Goal: Task Accomplishment & Management: Use online tool/utility

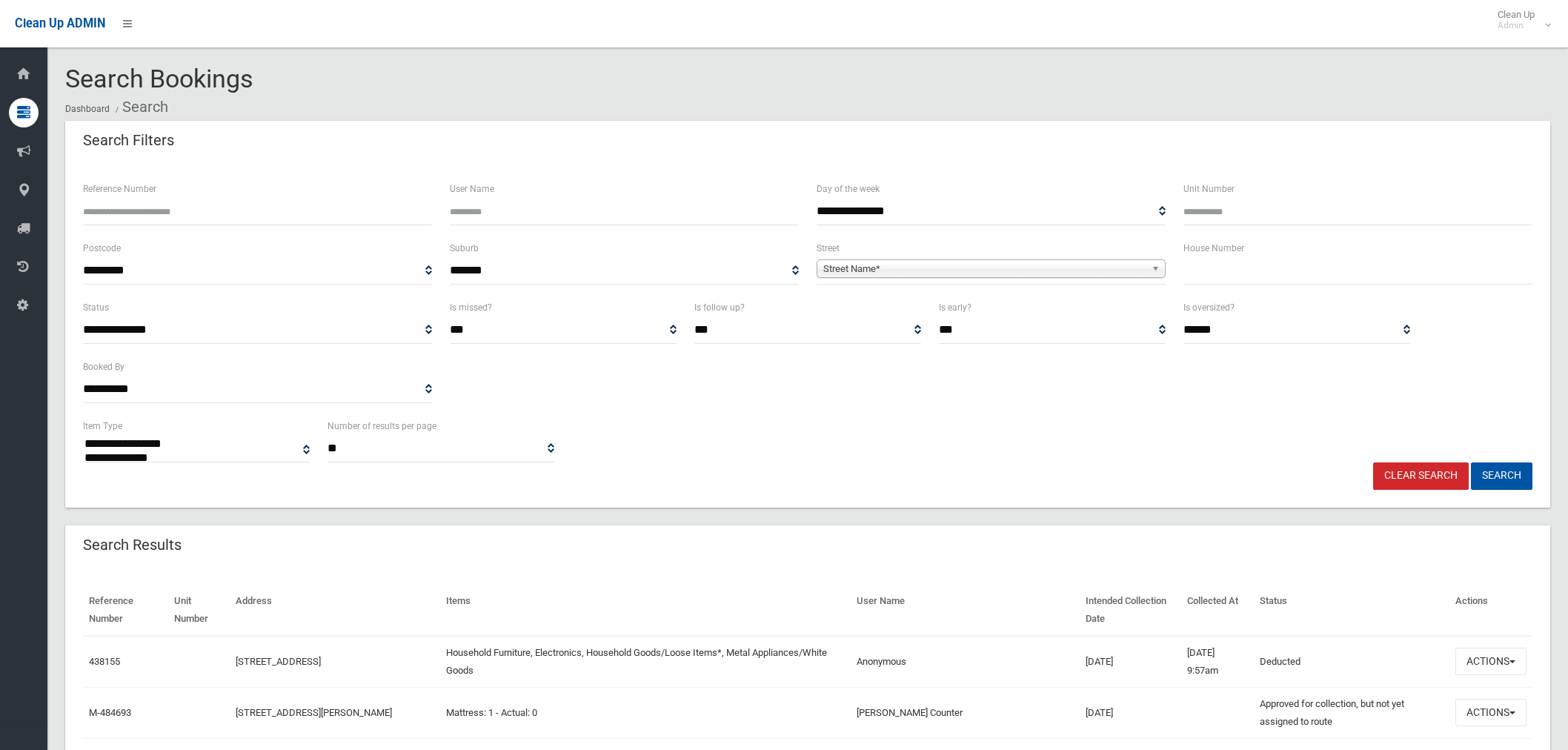
select select
click at [1219, 277] on input "text" at bounding box center [1358, 271] width 349 height 27
type input "*"
click at [994, 272] on span "Street Name*" at bounding box center [984, 269] width 323 height 18
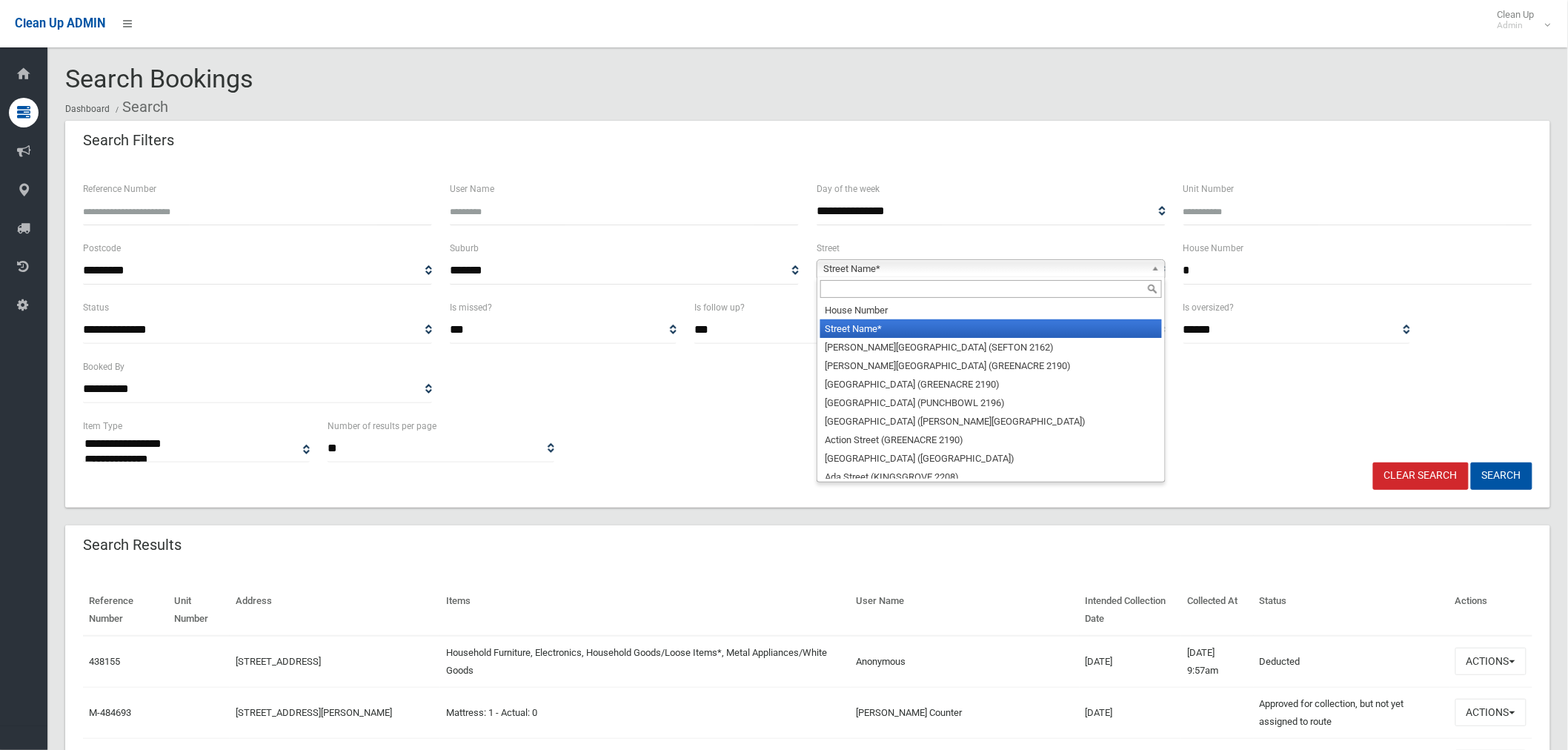
click at [902, 291] on input "text" at bounding box center [990, 289] width 342 height 18
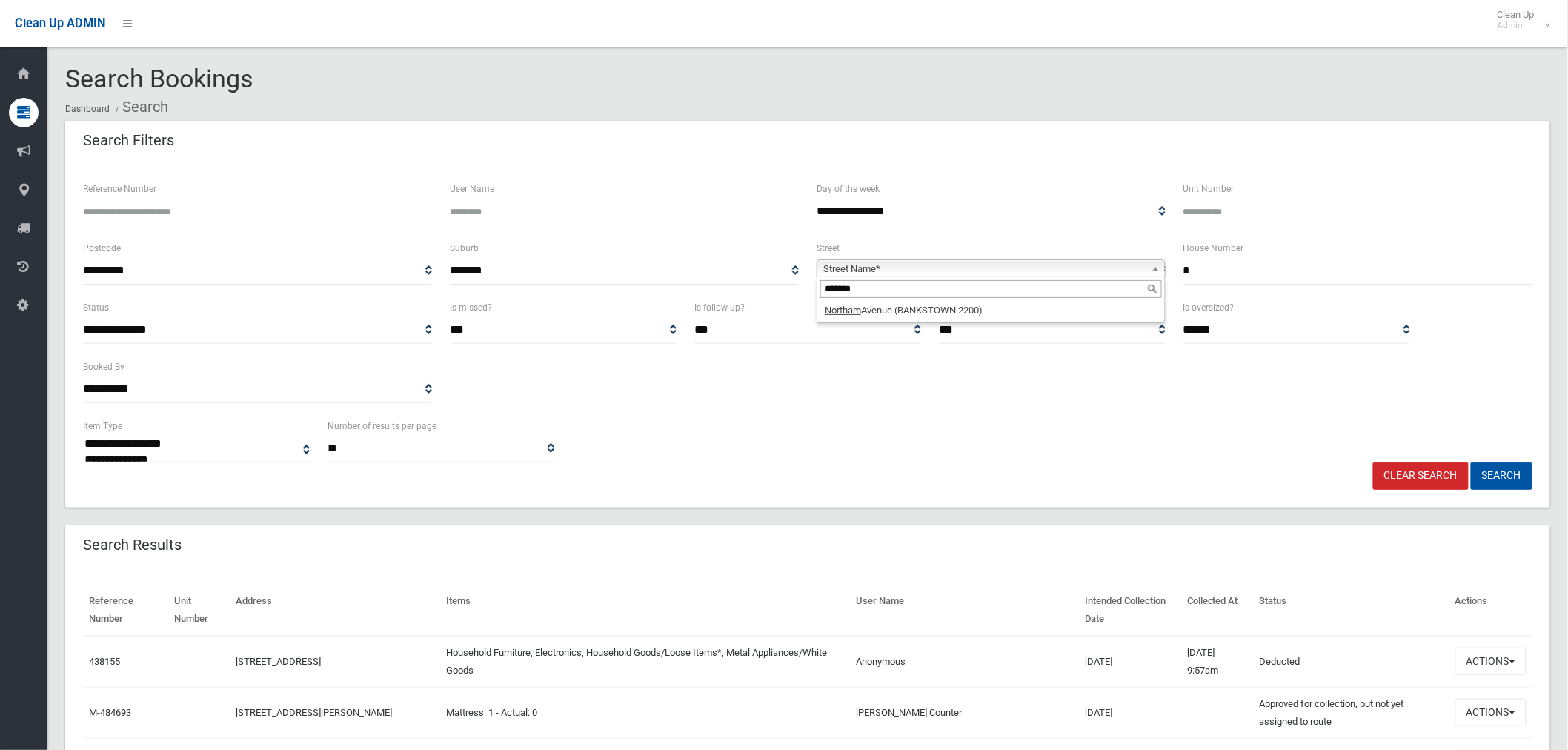
click at [905, 286] on input "*******" at bounding box center [990, 289] width 342 height 18
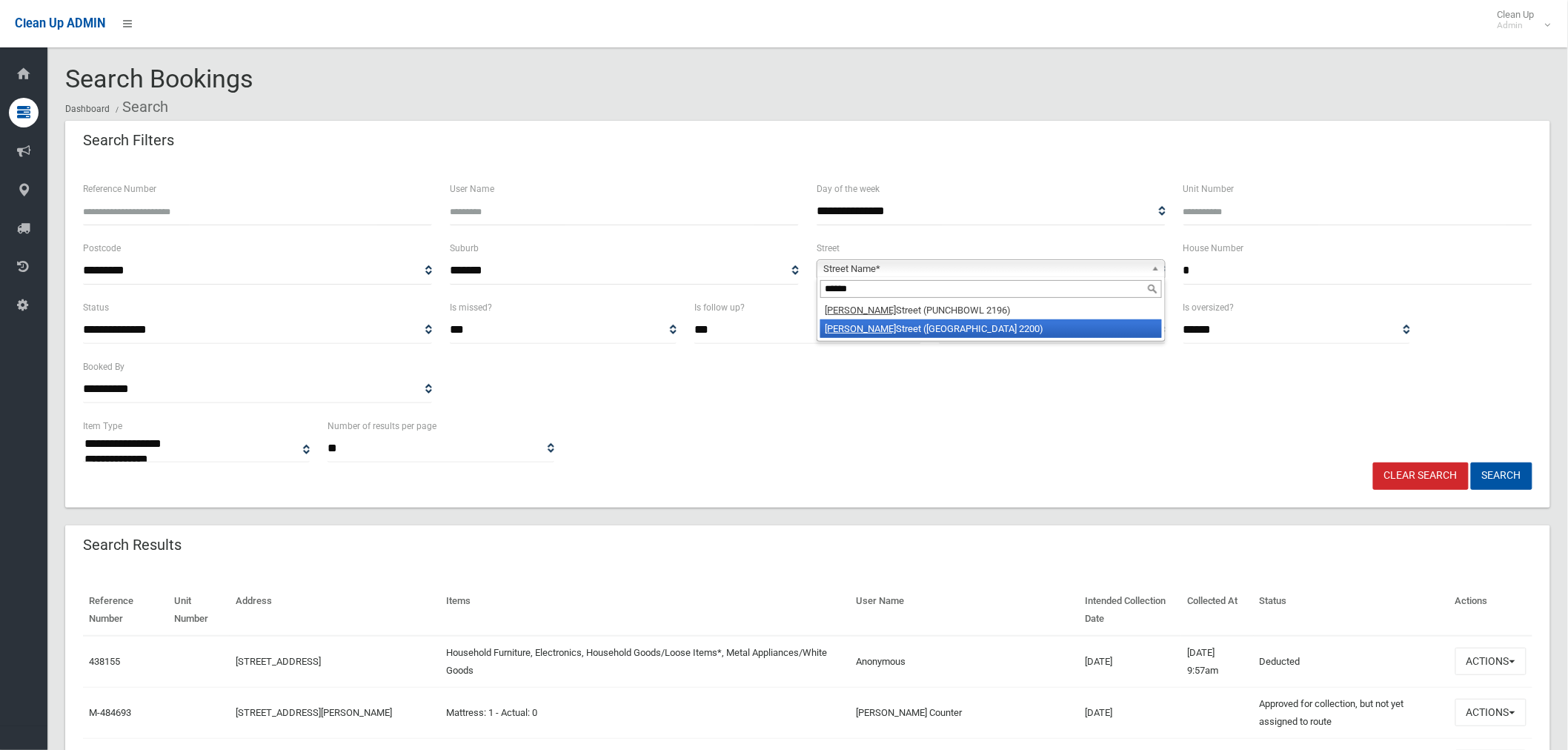
type input "******"
drag, startPoint x: 936, startPoint y: 323, endPoint x: 1178, endPoint y: 349, distance: 243.4
click at [937, 322] on li "Norman Street (CONDELL PARK 2200)" at bounding box center [990, 328] width 342 height 19
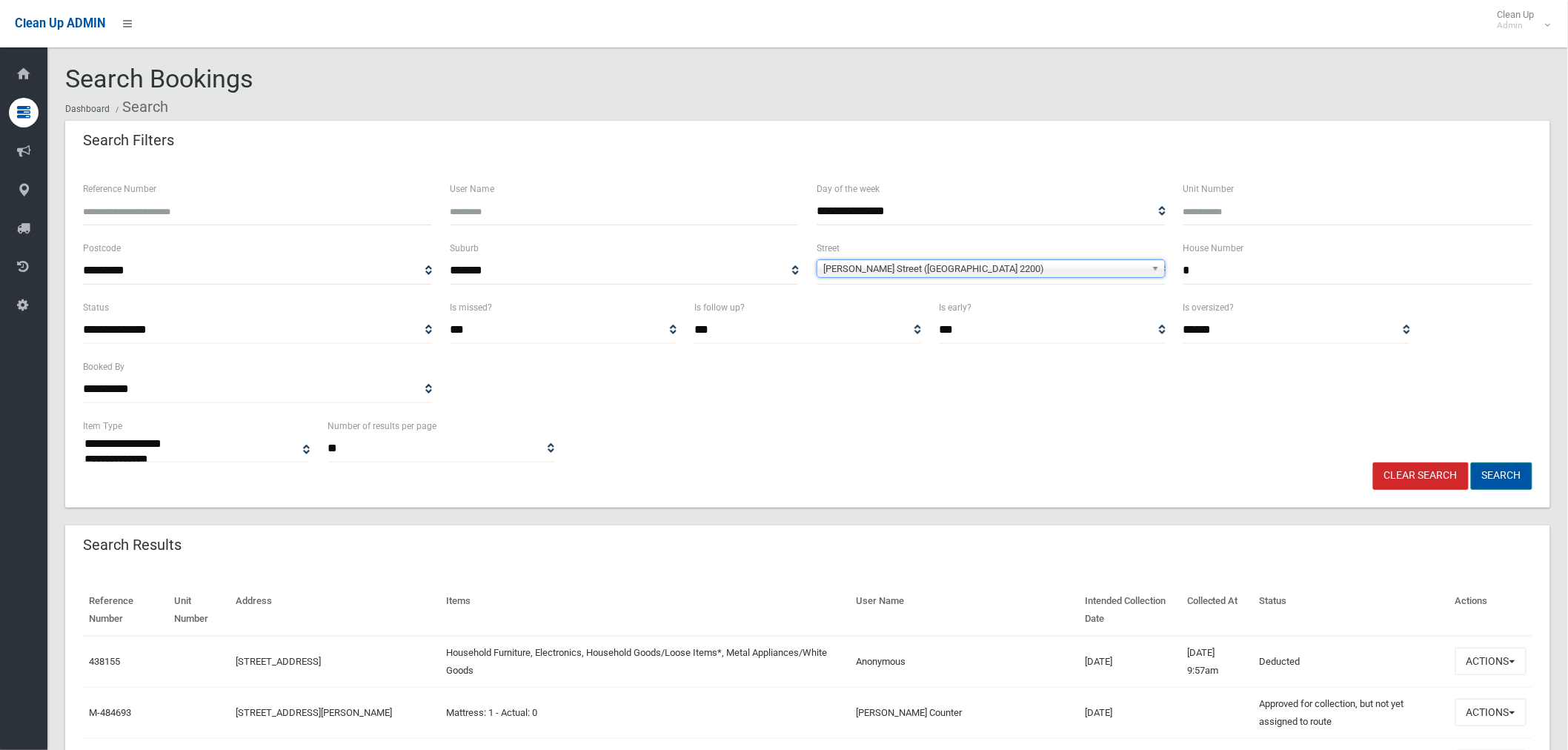
click at [1493, 476] on button "Search" at bounding box center [1501, 476] width 61 height 27
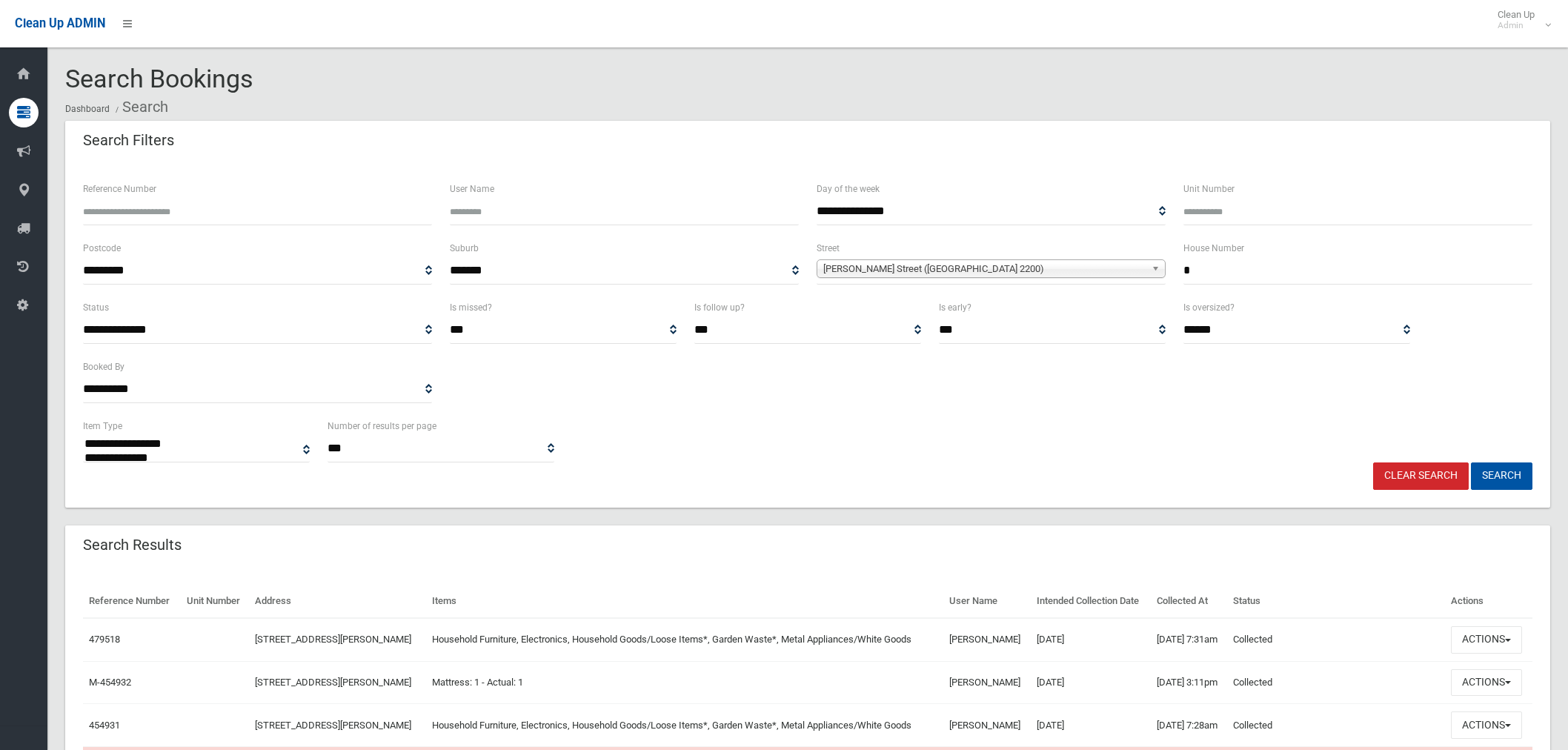
select select
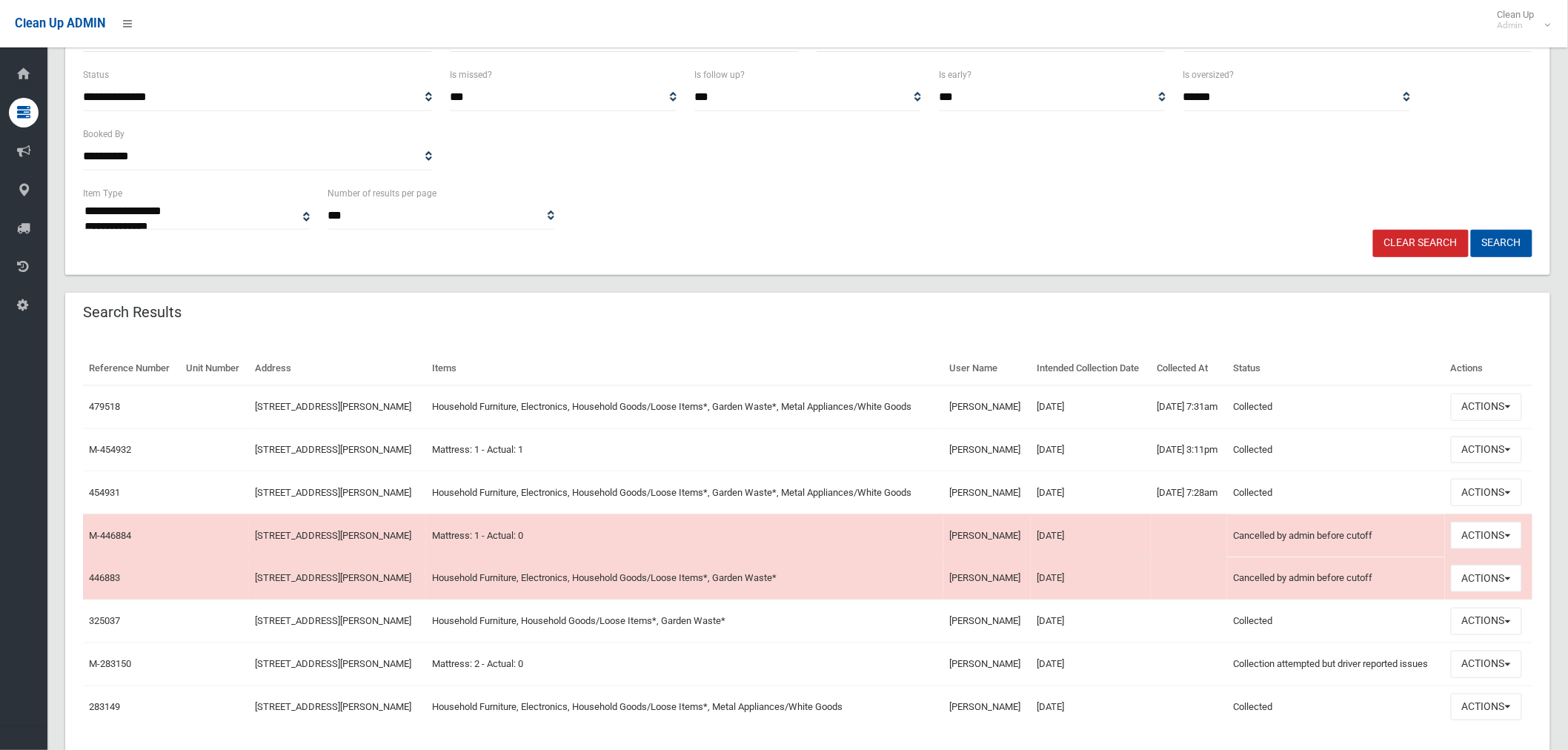
scroll to position [329, 0]
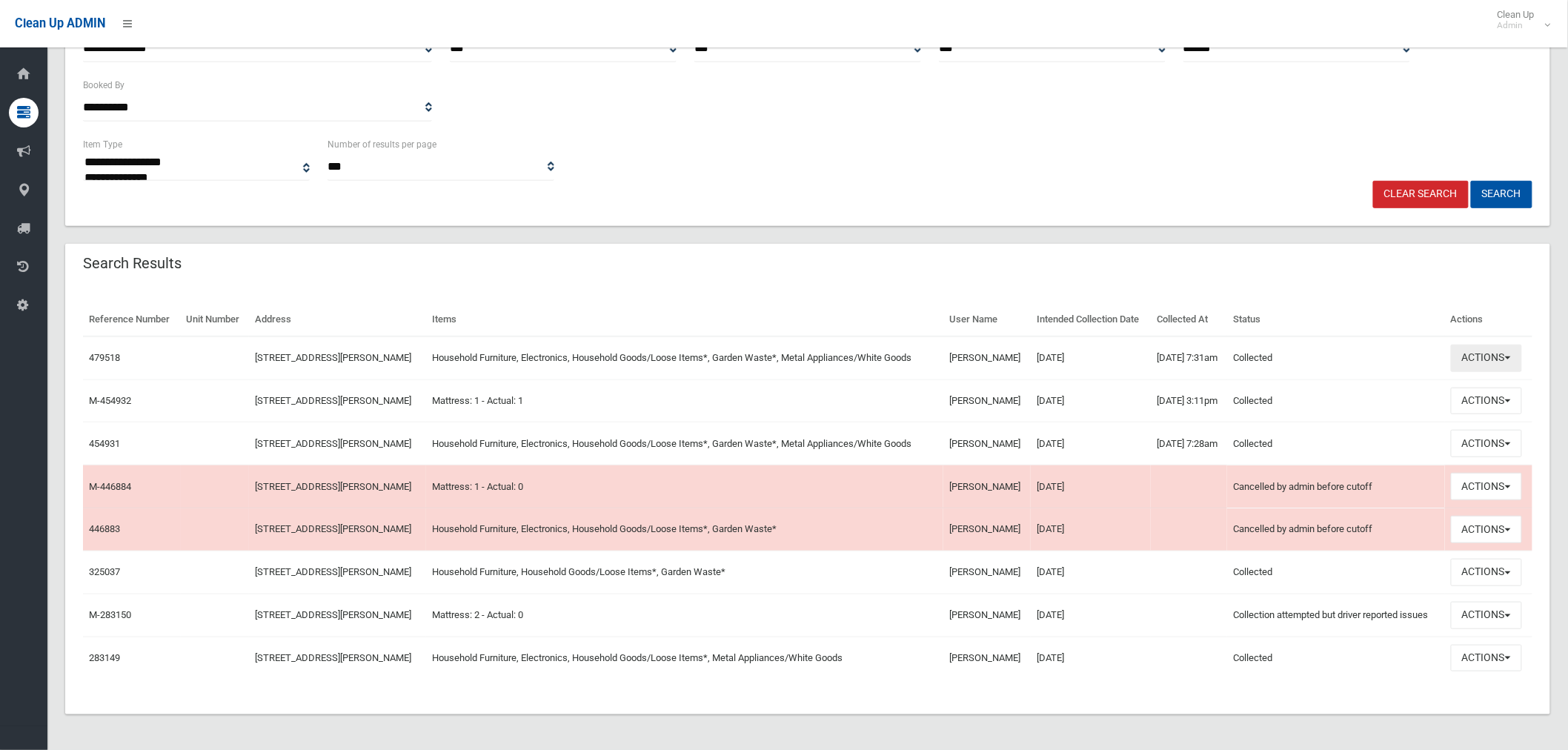
click at [1484, 344] on button "Actions" at bounding box center [1486, 358] width 71 height 27
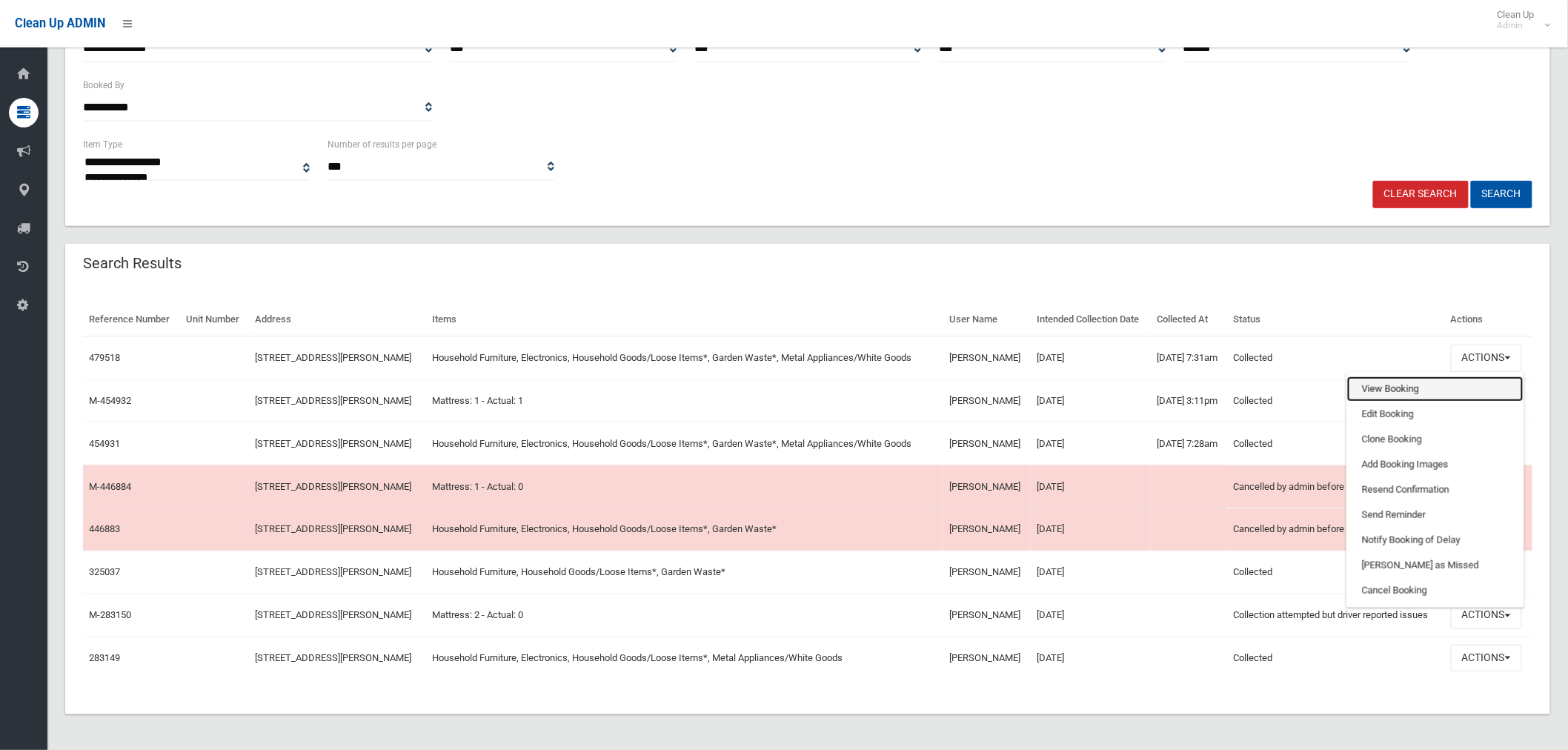
click at [1398, 377] on link "View Booking" at bounding box center [1434, 389] width 176 height 25
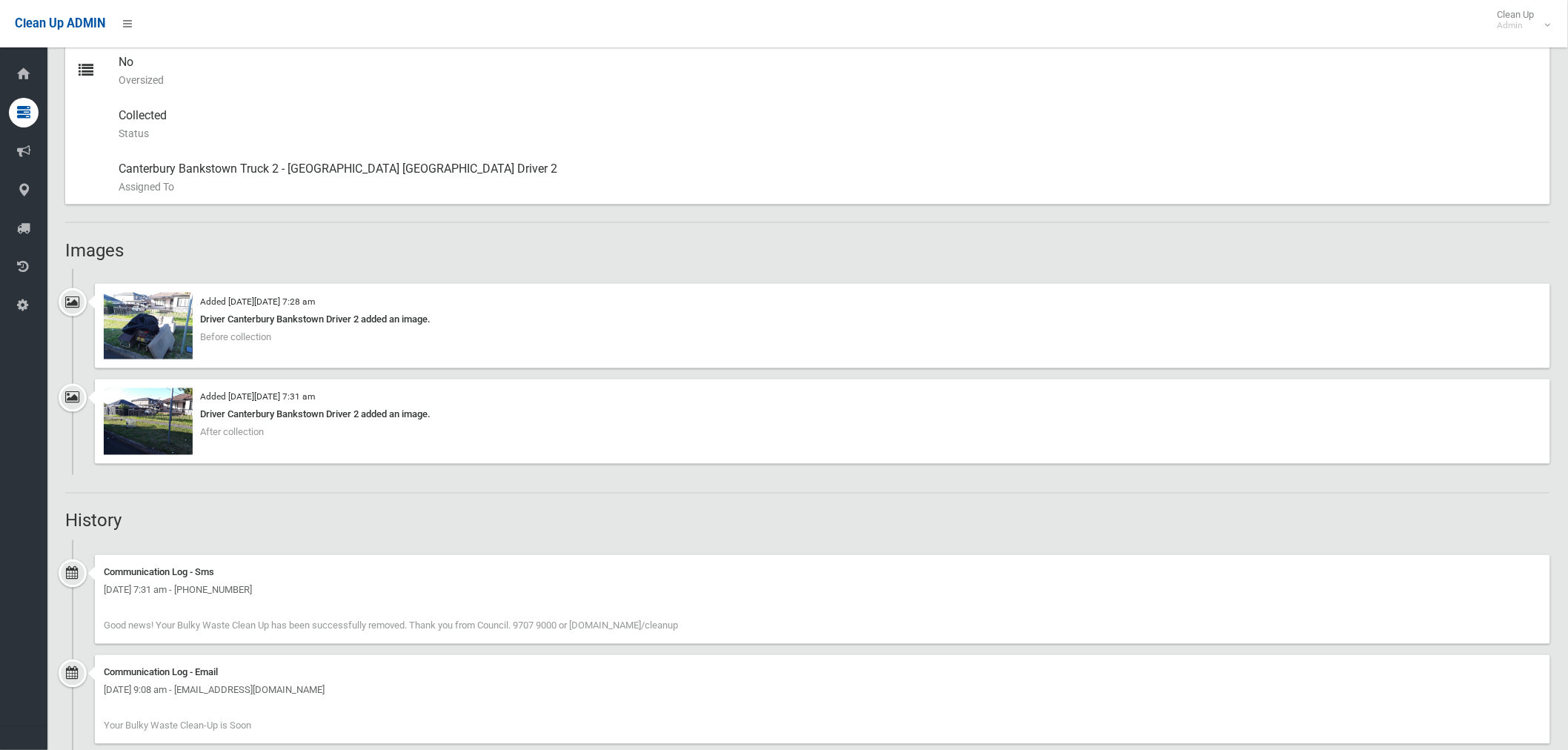
scroll to position [741, 0]
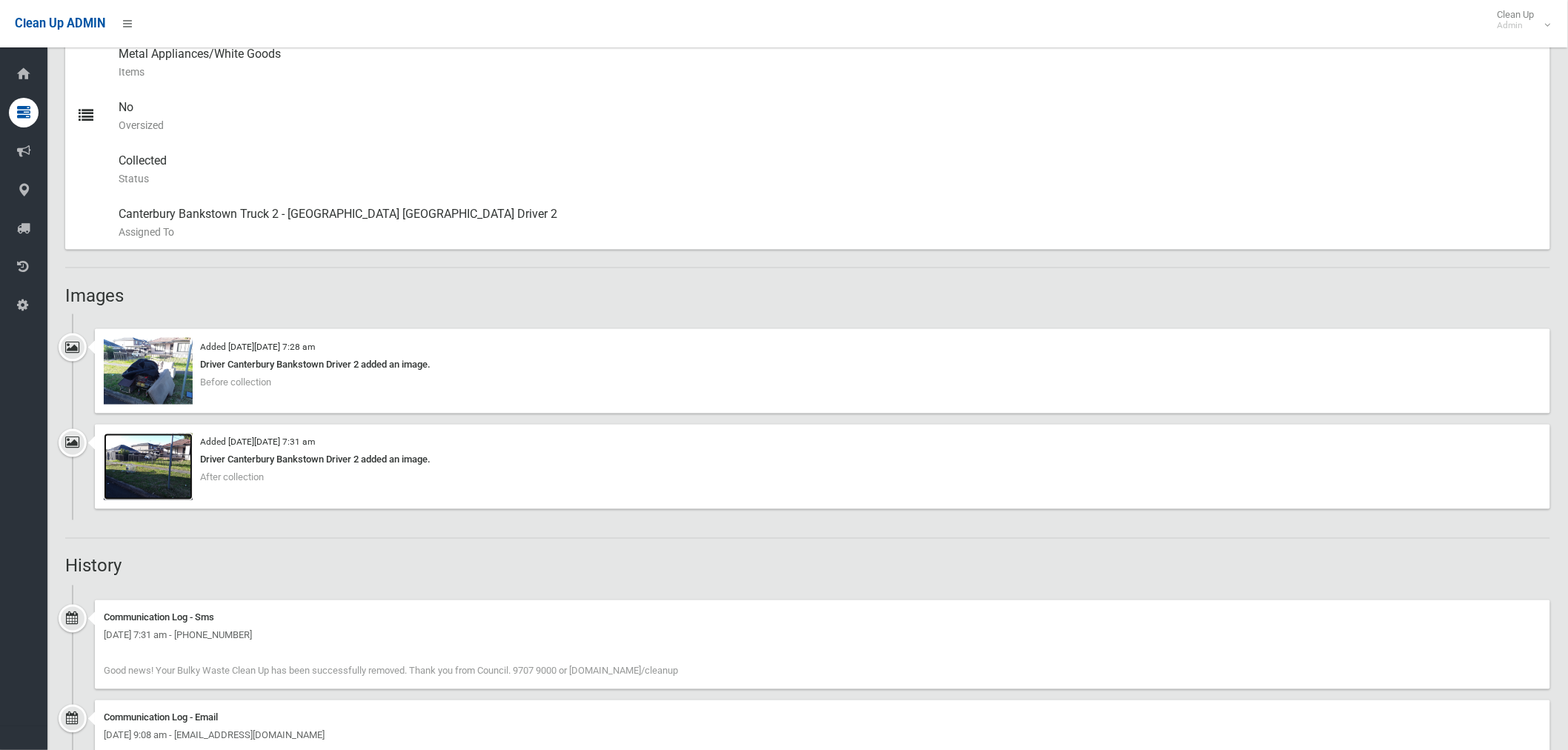
click at [173, 455] on img at bounding box center [148, 467] width 89 height 67
click at [166, 363] on img at bounding box center [148, 371] width 89 height 67
click at [167, 479] on img at bounding box center [148, 467] width 89 height 67
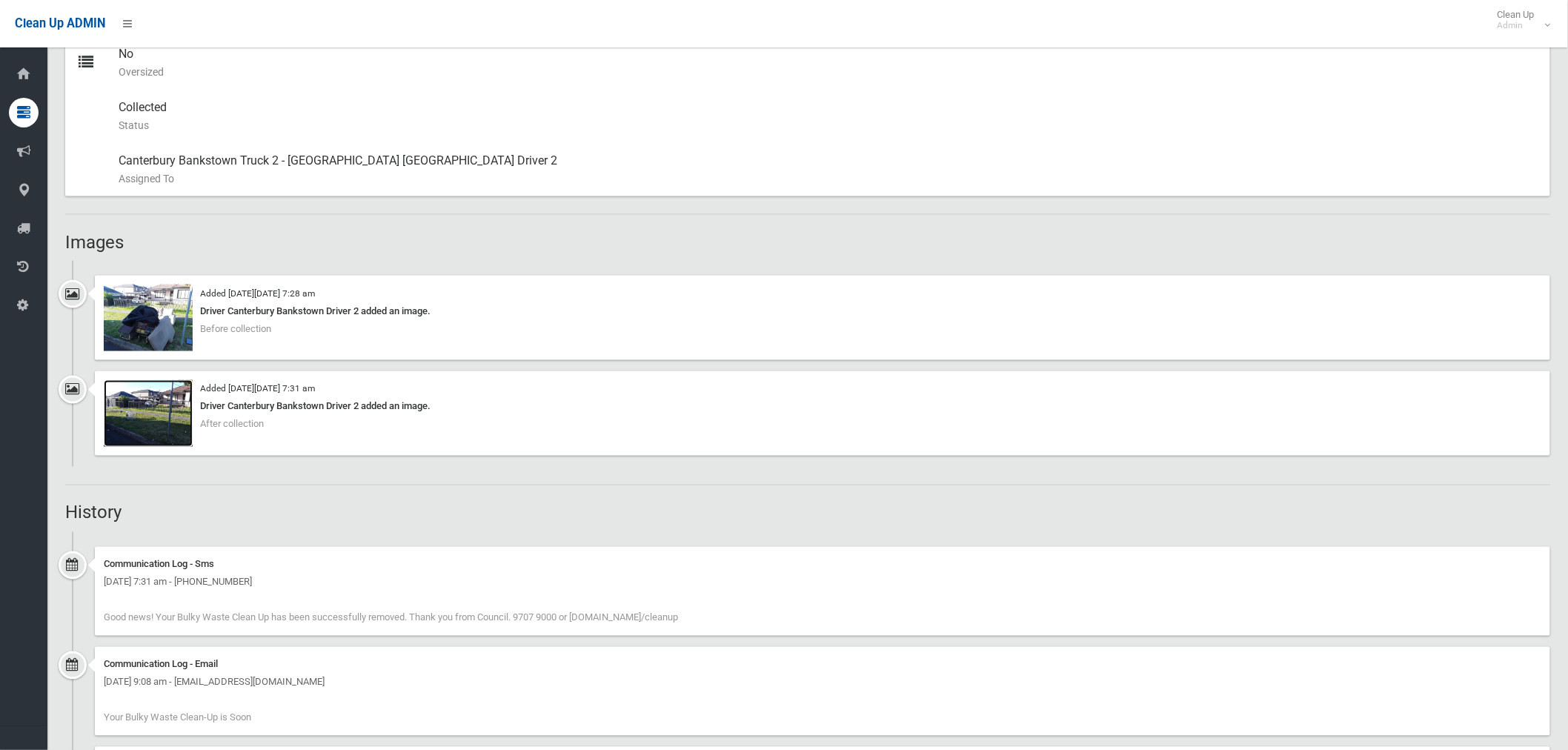
scroll to position [823, 0]
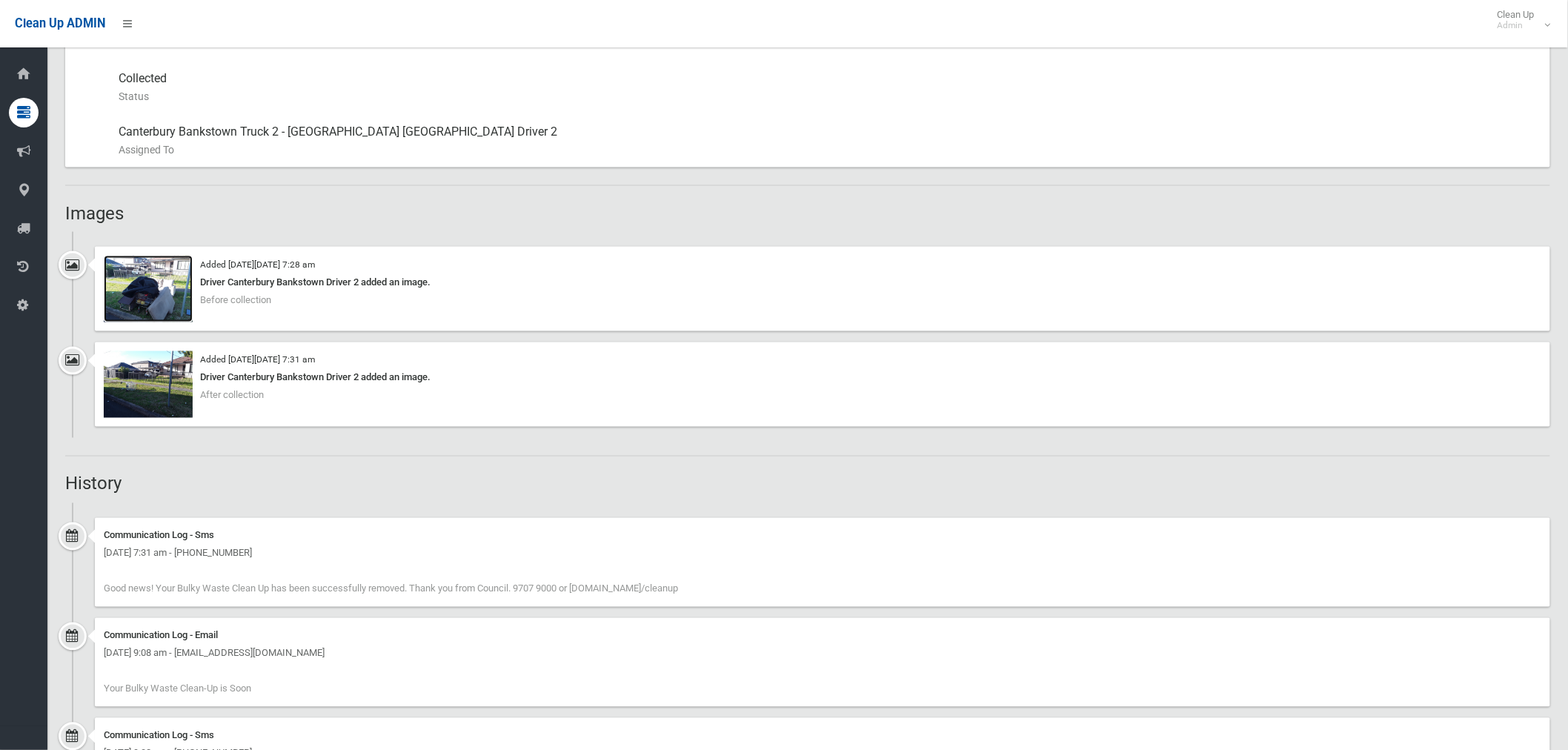
click at [146, 286] on img at bounding box center [148, 289] width 89 height 67
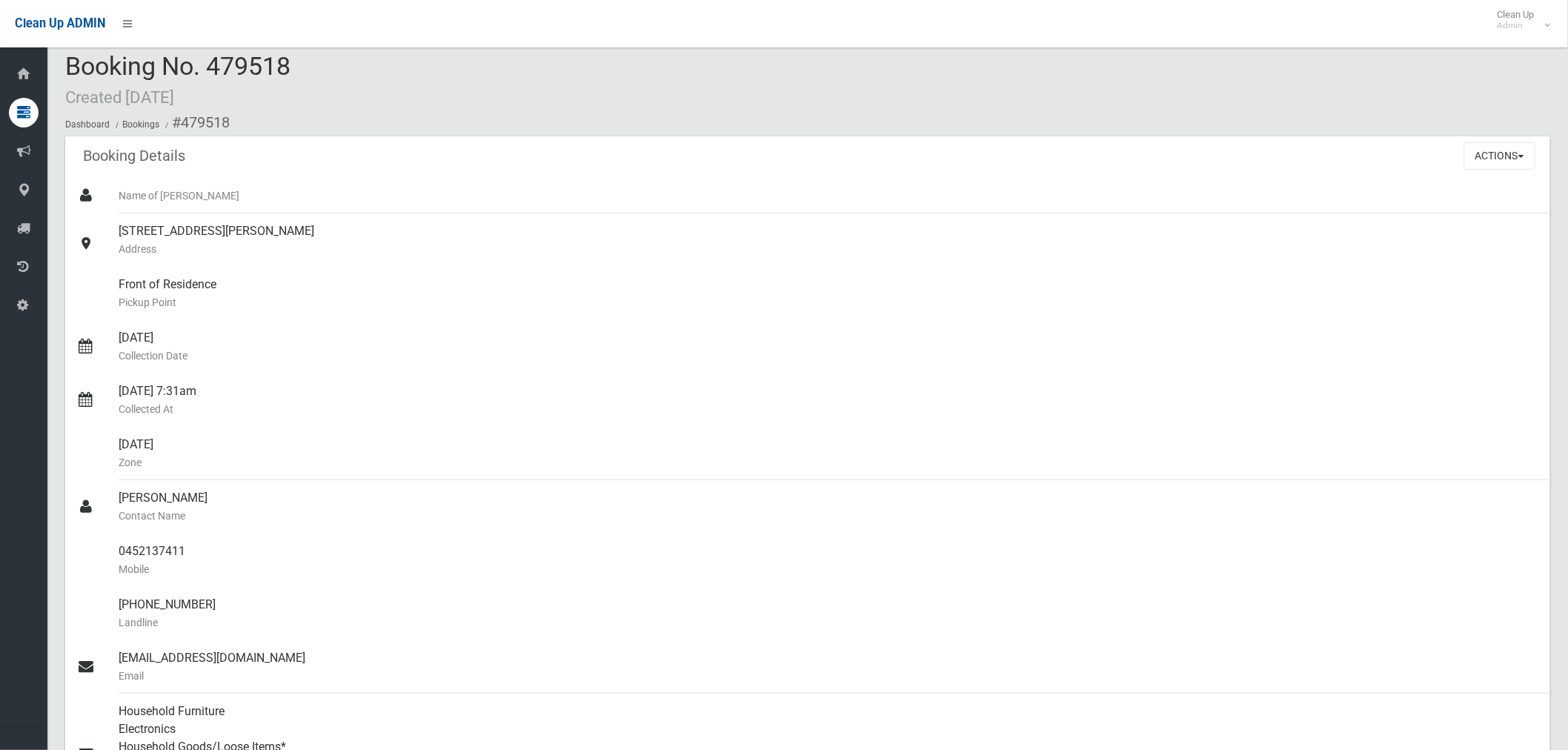
scroll to position [0, 0]
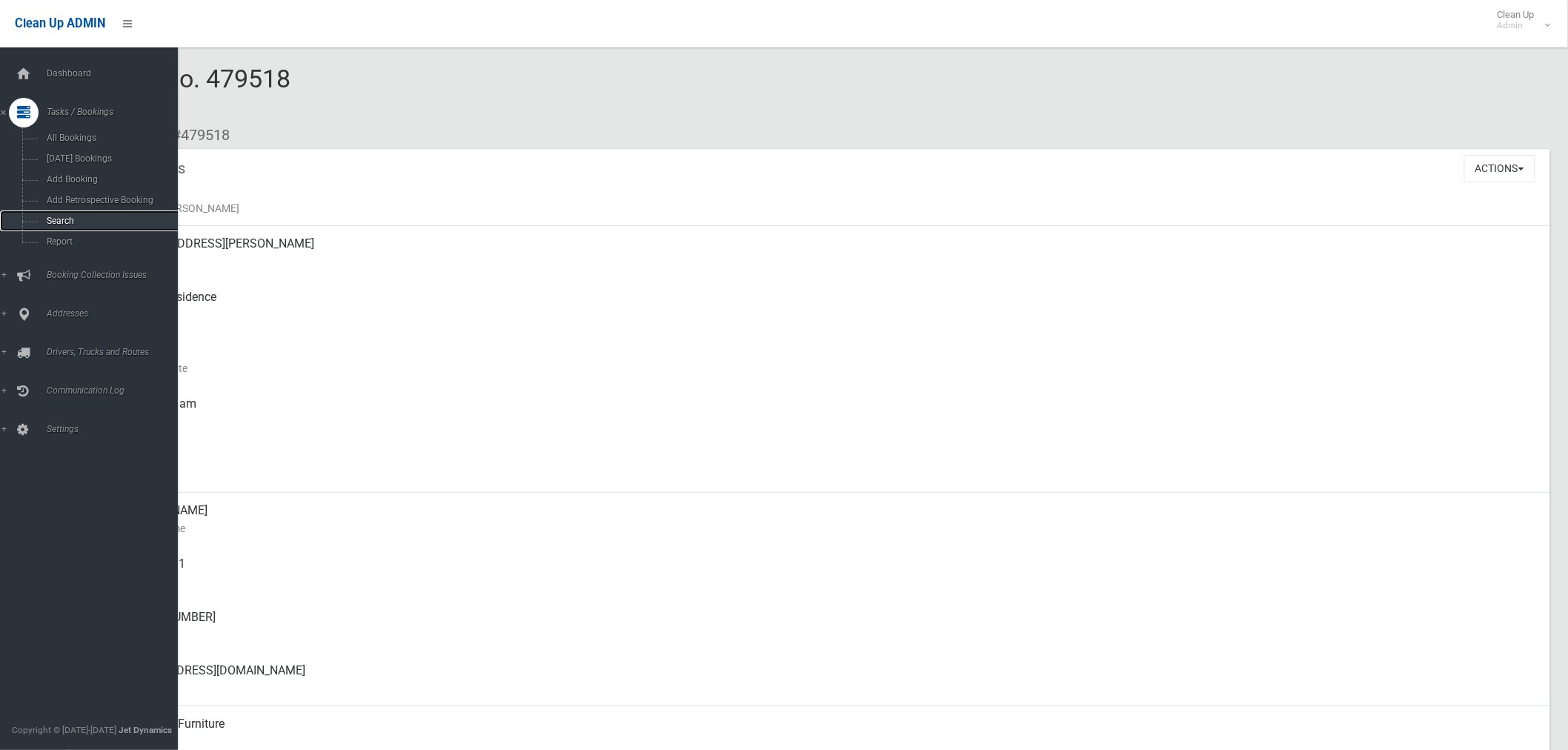
click at [68, 228] on link "Search" at bounding box center [95, 221] width 191 height 21
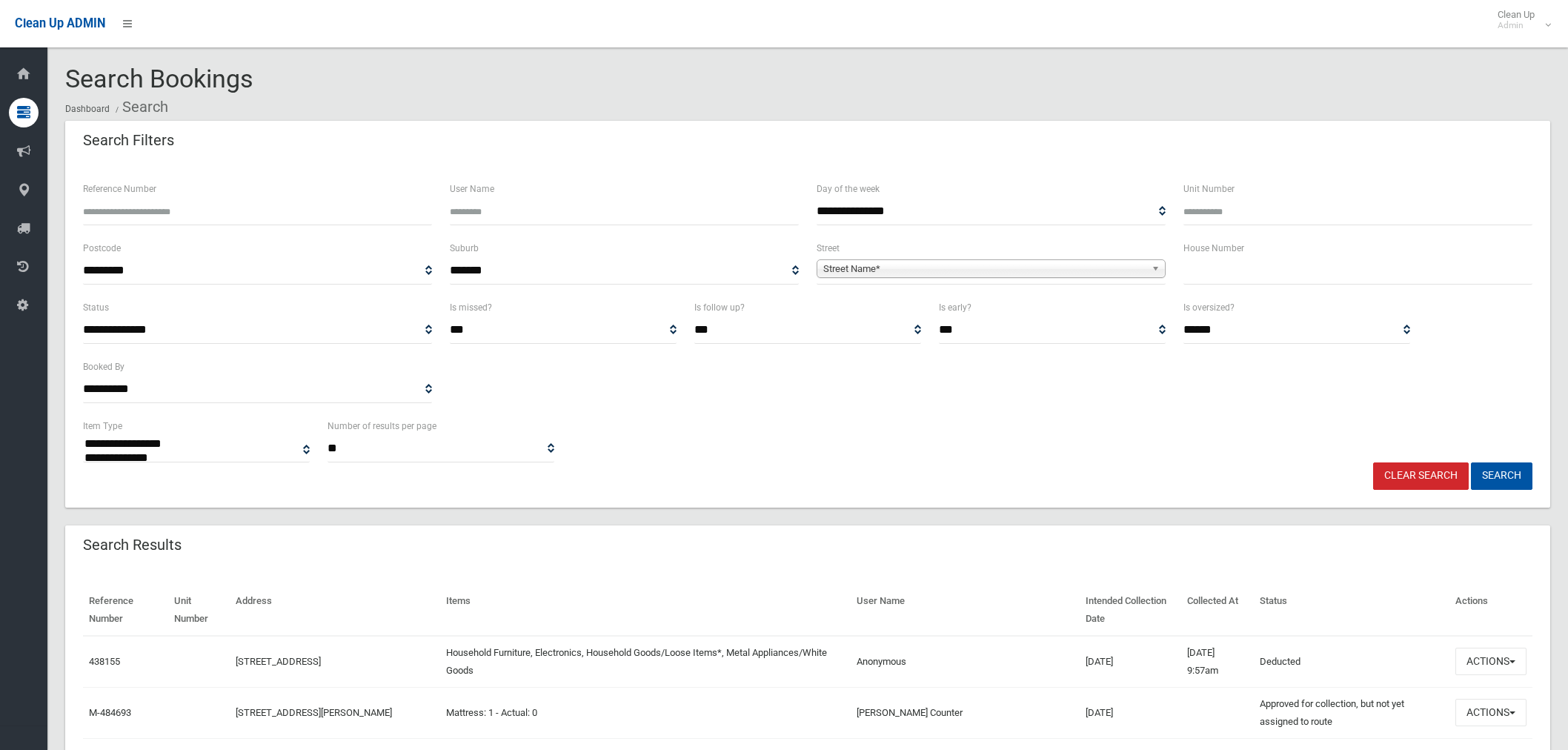
select select
type input "*"
click at [973, 267] on span "Street Name*" at bounding box center [984, 269] width 323 height 18
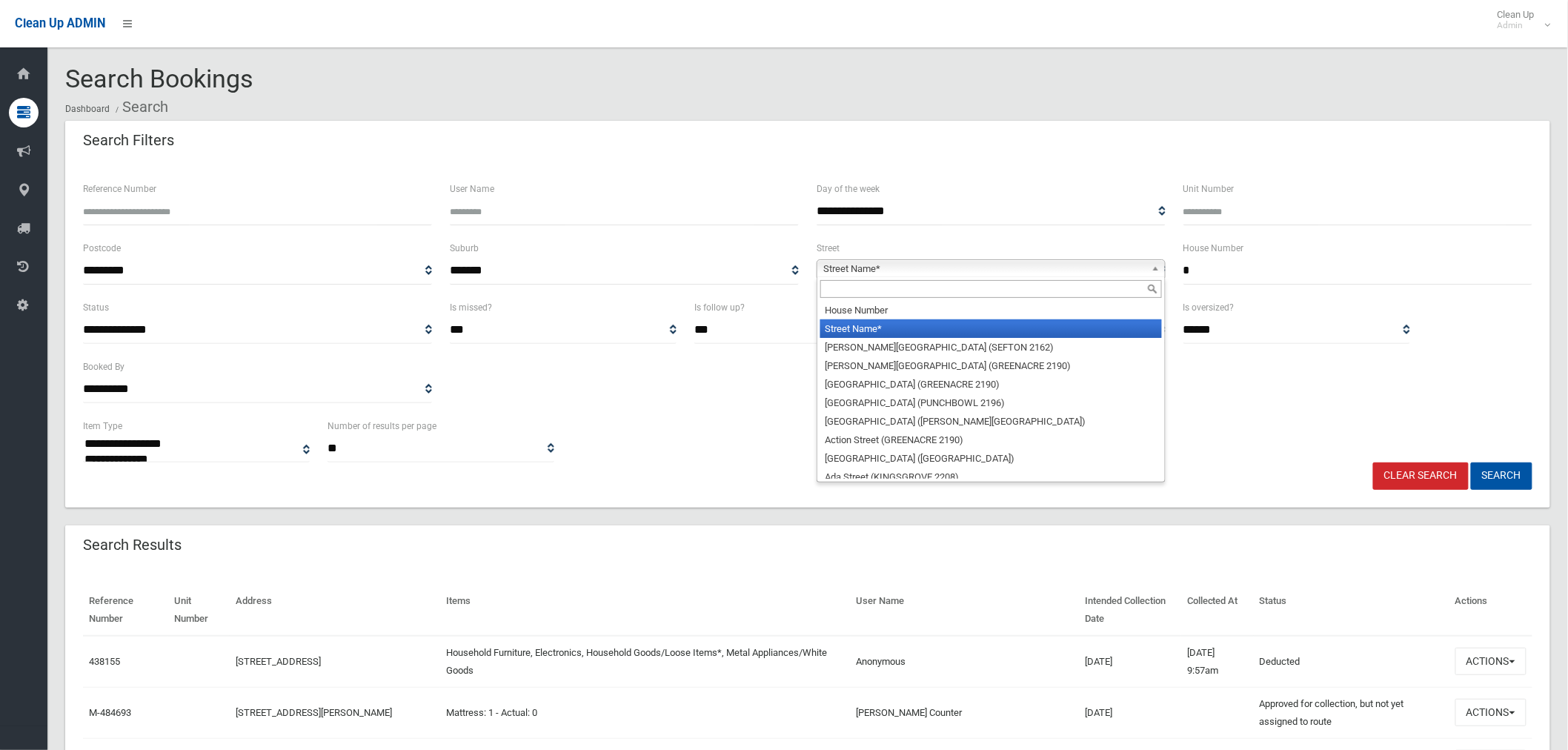
click at [895, 290] on input "text" at bounding box center [990, 289] width 342 height 18
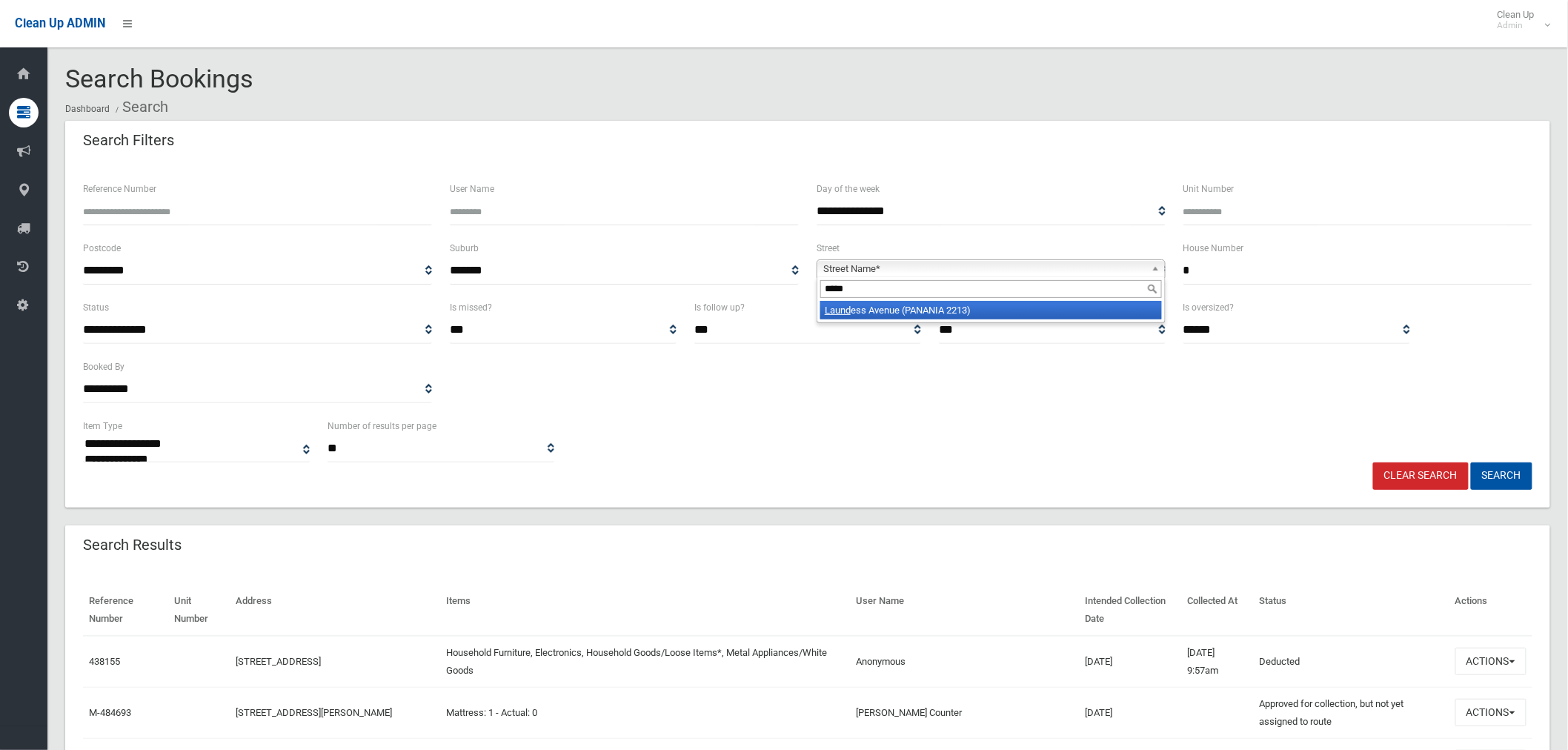
type input "*****"
click at [905, 308] on li "Laund ess Avenue (PANANIA 2213)" at bounding box center [990, 310] width 342 height 19
click at [1507, 472] on button "Search" at bounding box center [1501, 476] width 61 height 27
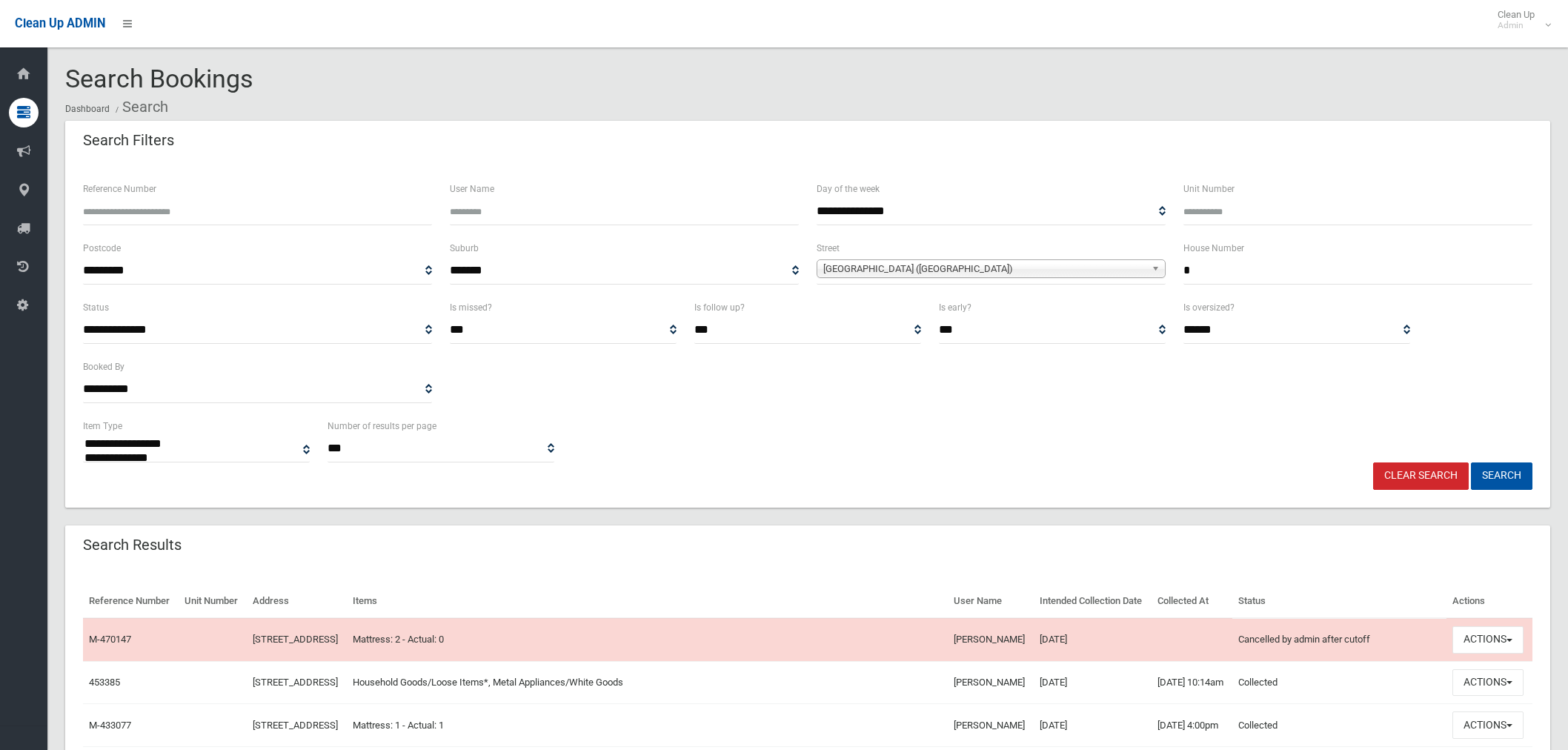
select select
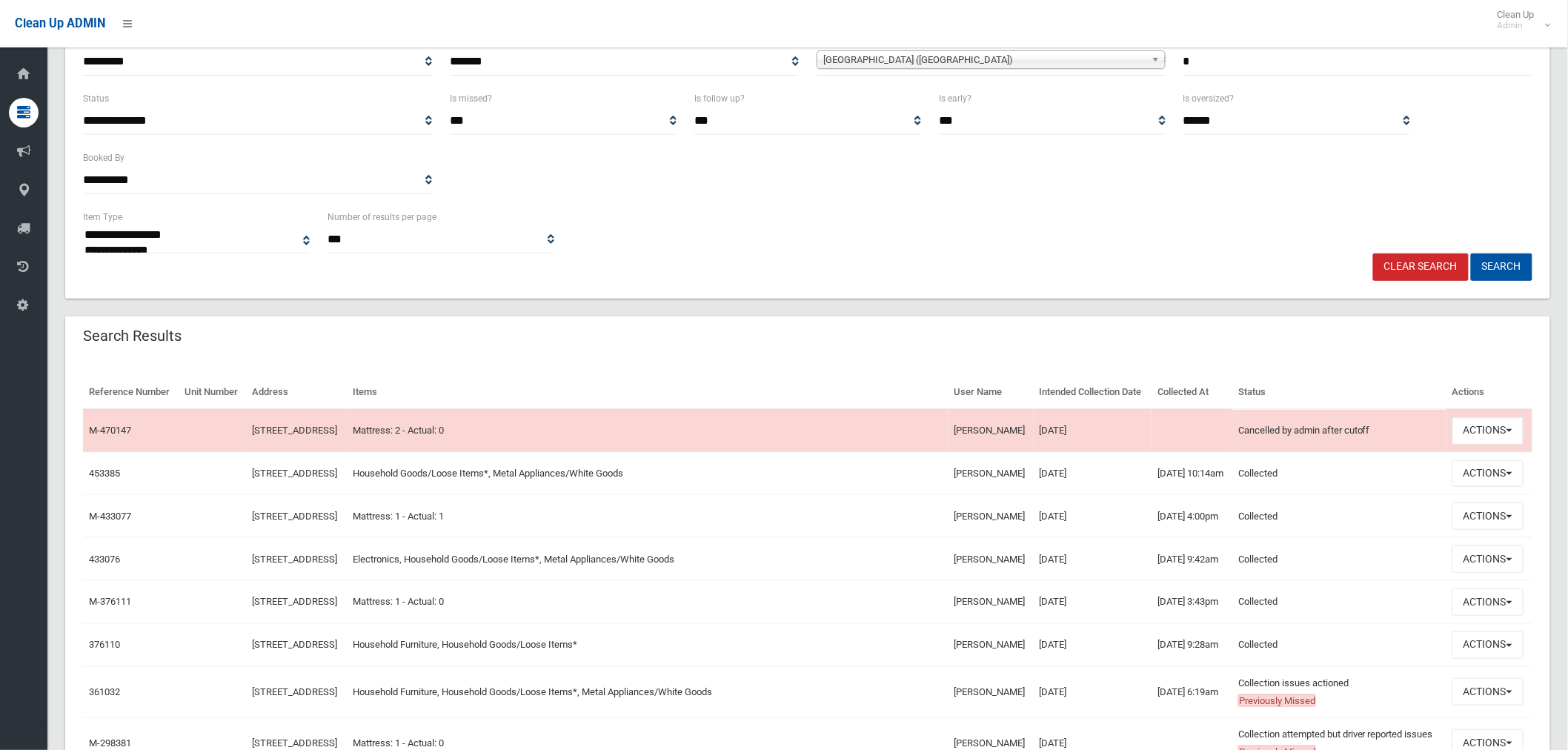
scroll to position [329, 0]
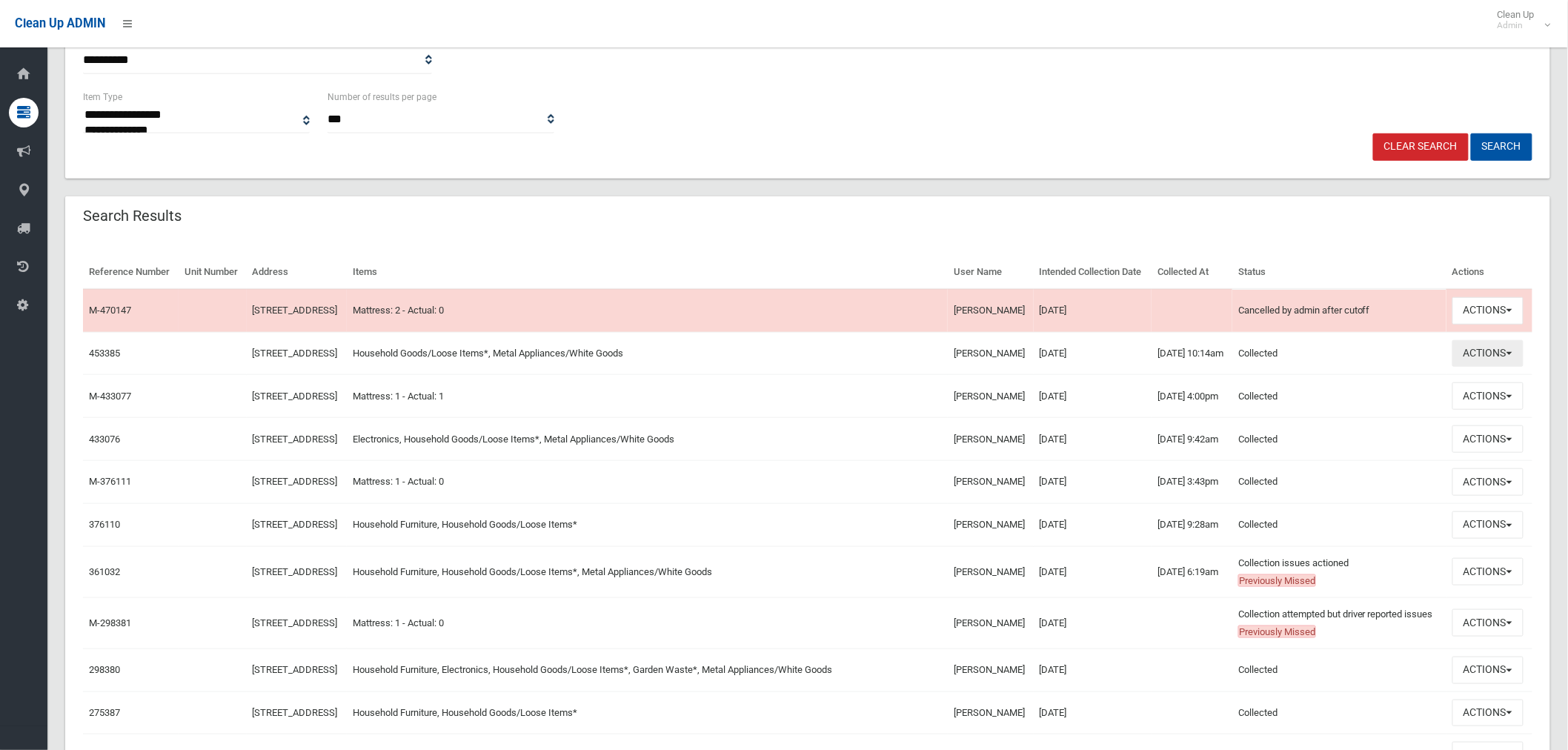
click at [1482, 368] on button "Actions" at bounding box center [1488, 354] width 71 height 27
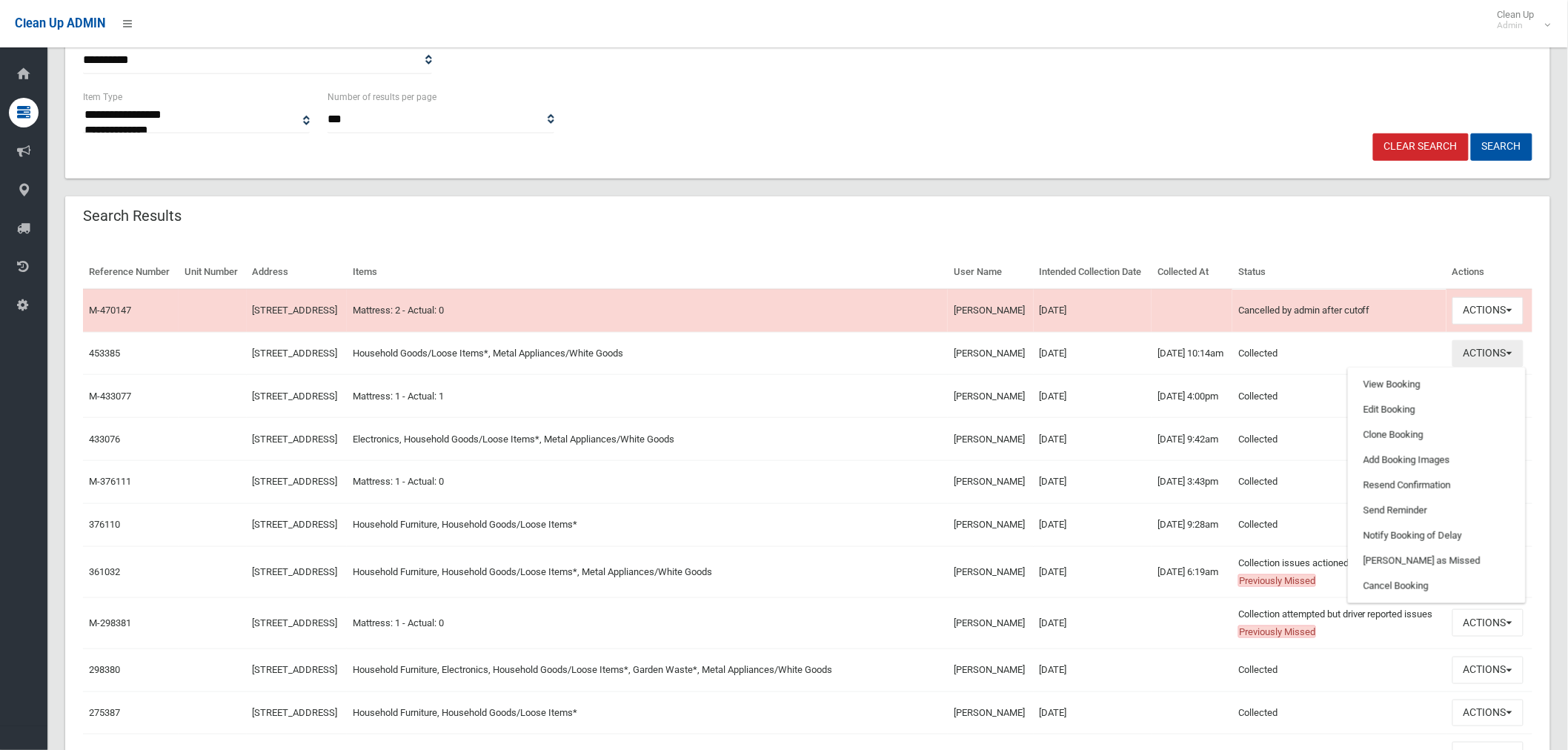
click at [1489, 368] on button "Actions" at bounding box center [1488, 354] width 71 height 27
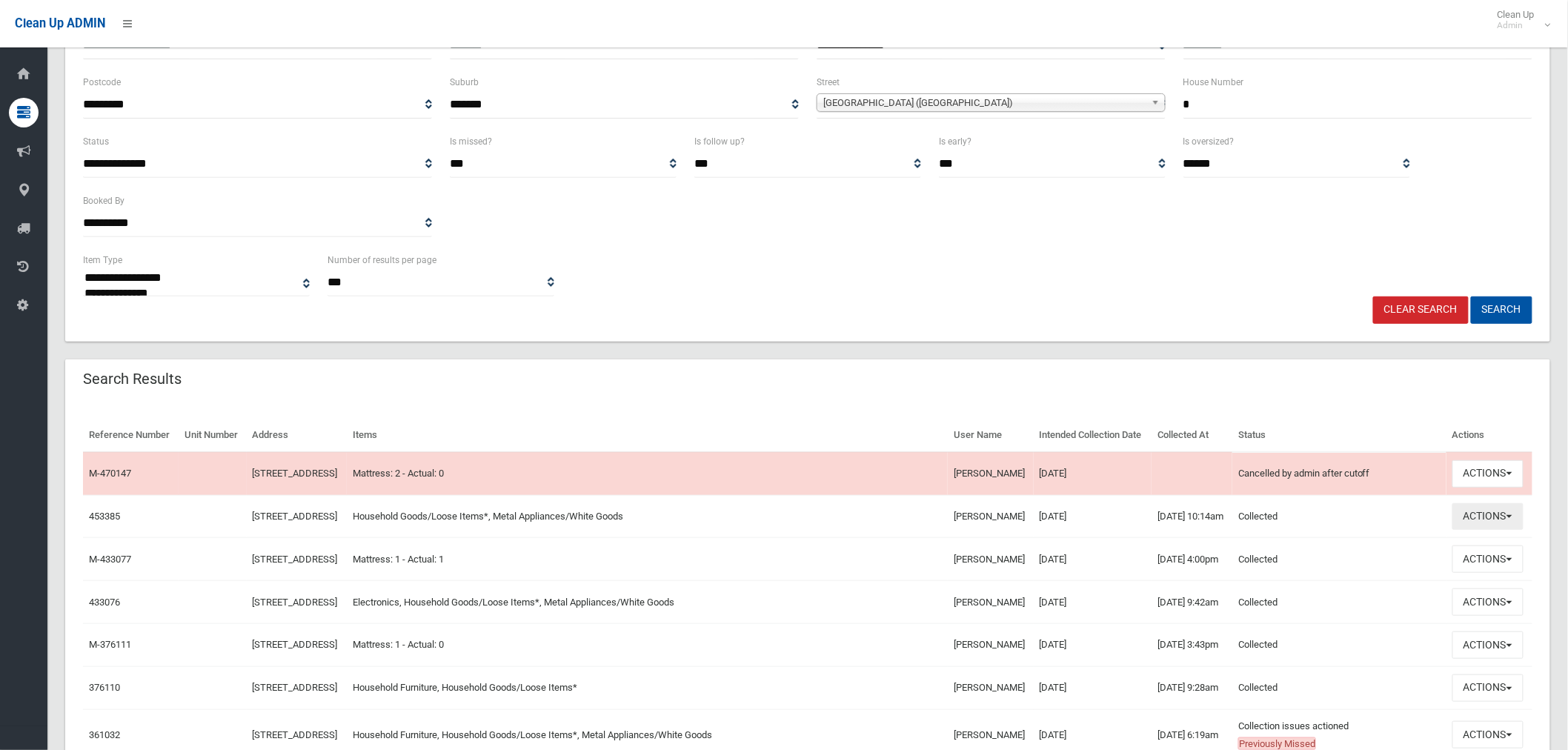
scroll to position [0, 0]
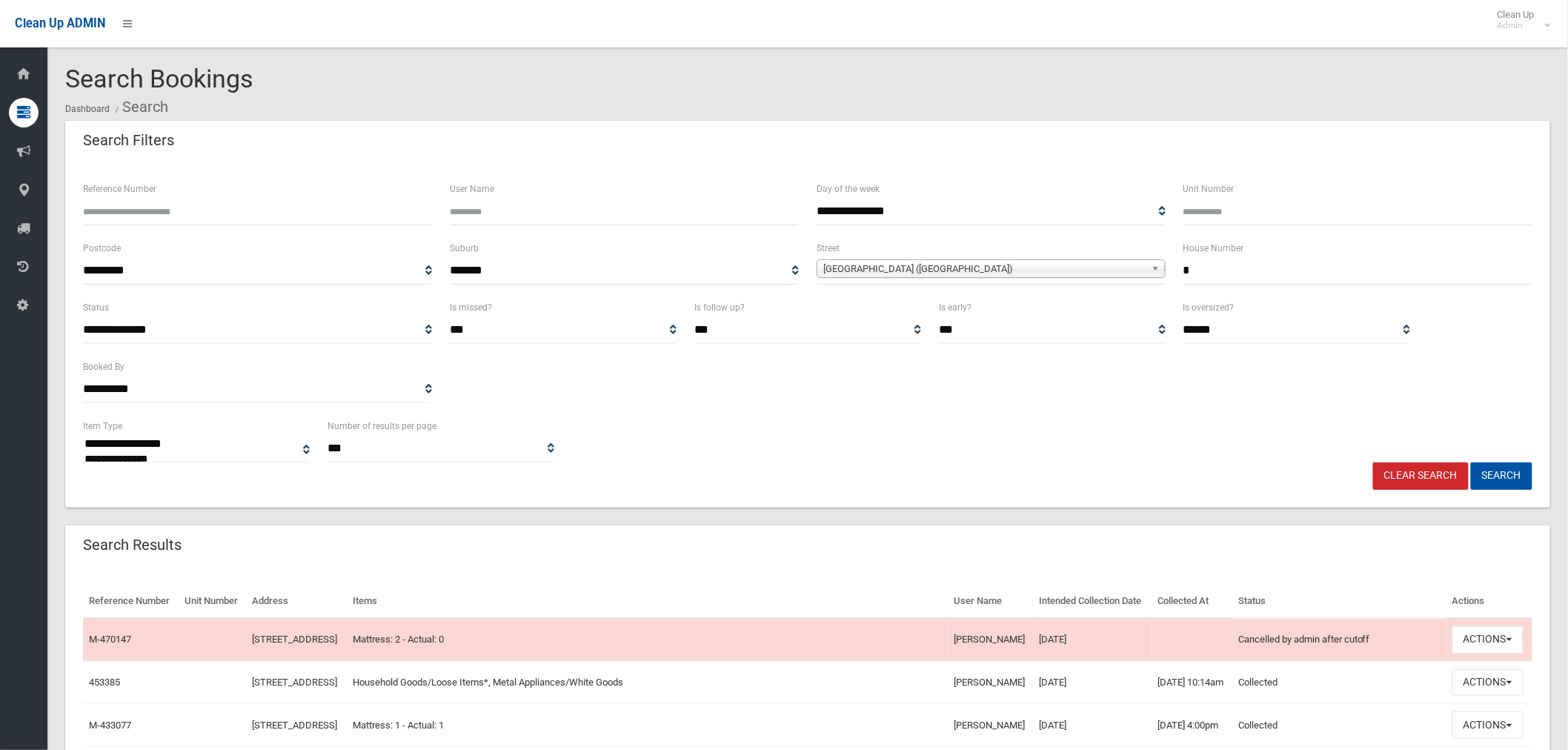
click at [1261, 266] on input "*" at bounding box center [1358, 271] width 349 height 27
click at [1072, 270] on span "[GEOGRAPHIC_DATA] ([GEOGRAPHIC_DATA])" at bounding box center [984, 269] width 323 height 18
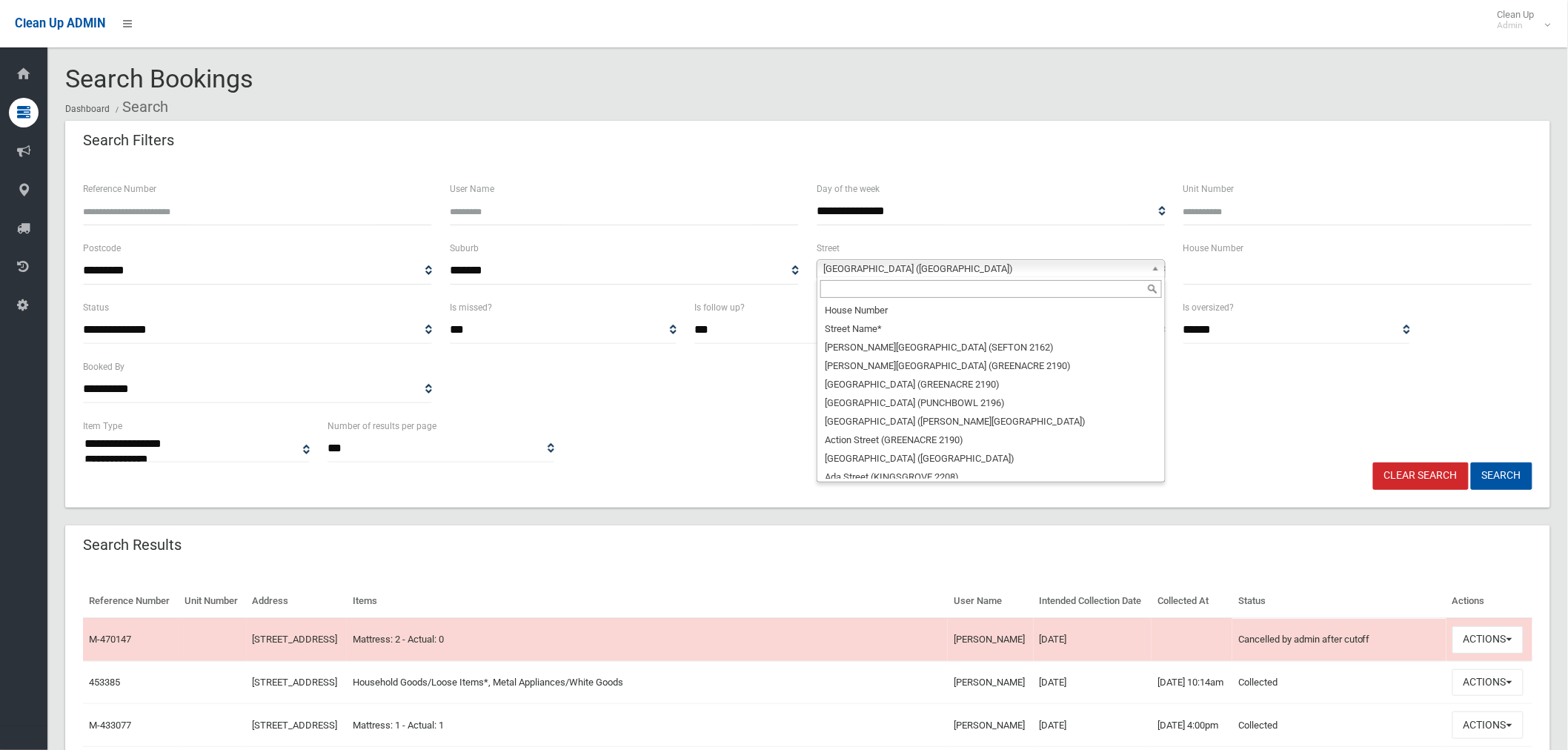
scroll to position [22314, 0]
click at [959, 289] on input "text" at bounding box center [990, 289] width 342 height 18
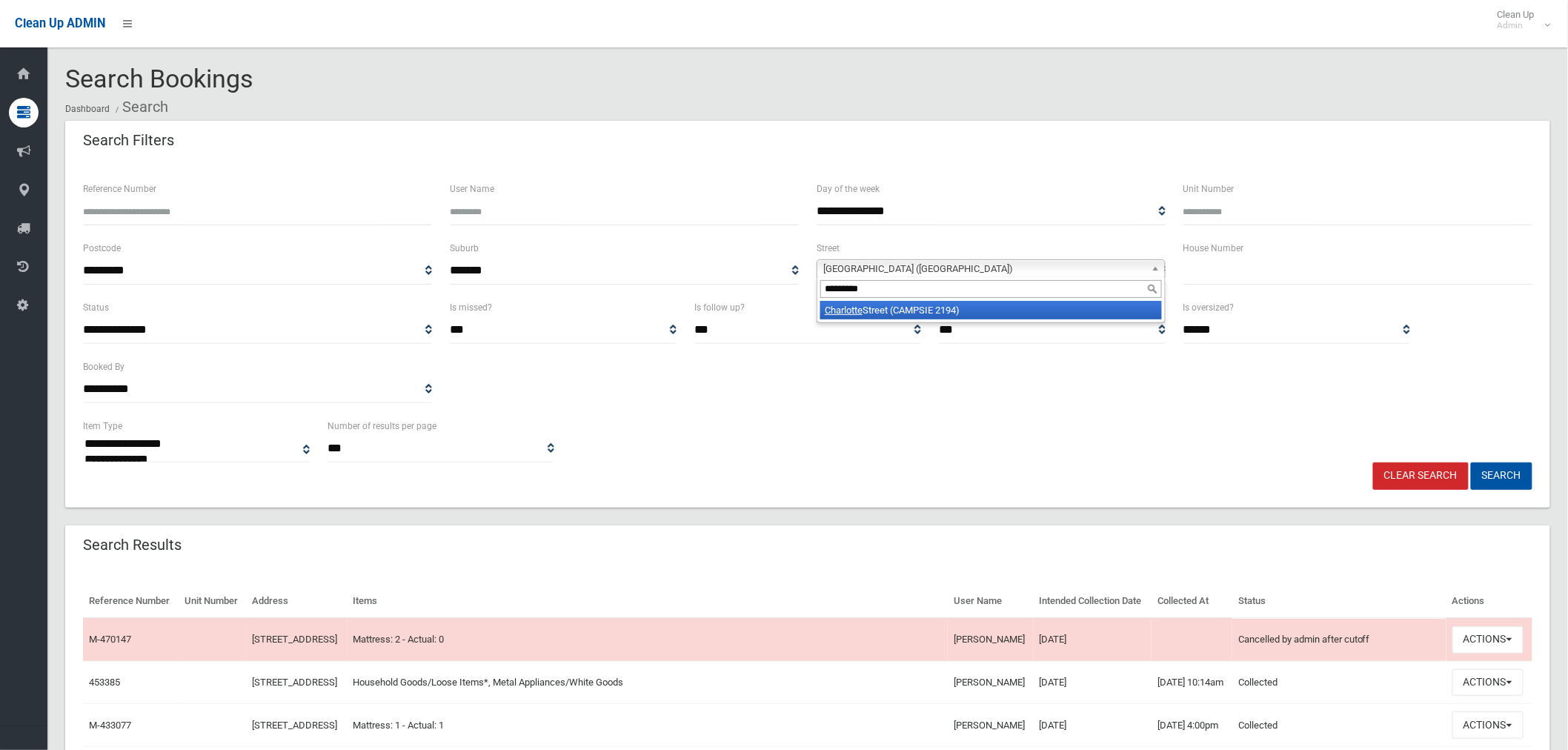
type input "*********"
click at [982, 316] on li "[GEOGRAPHIC_DATA] (CAMPSIE 2194)" at bounding box center [990, 310] width 342 height 19
click at [1501, 476] on button "Search" at bounding box center [1501, 476] width 61 height 27
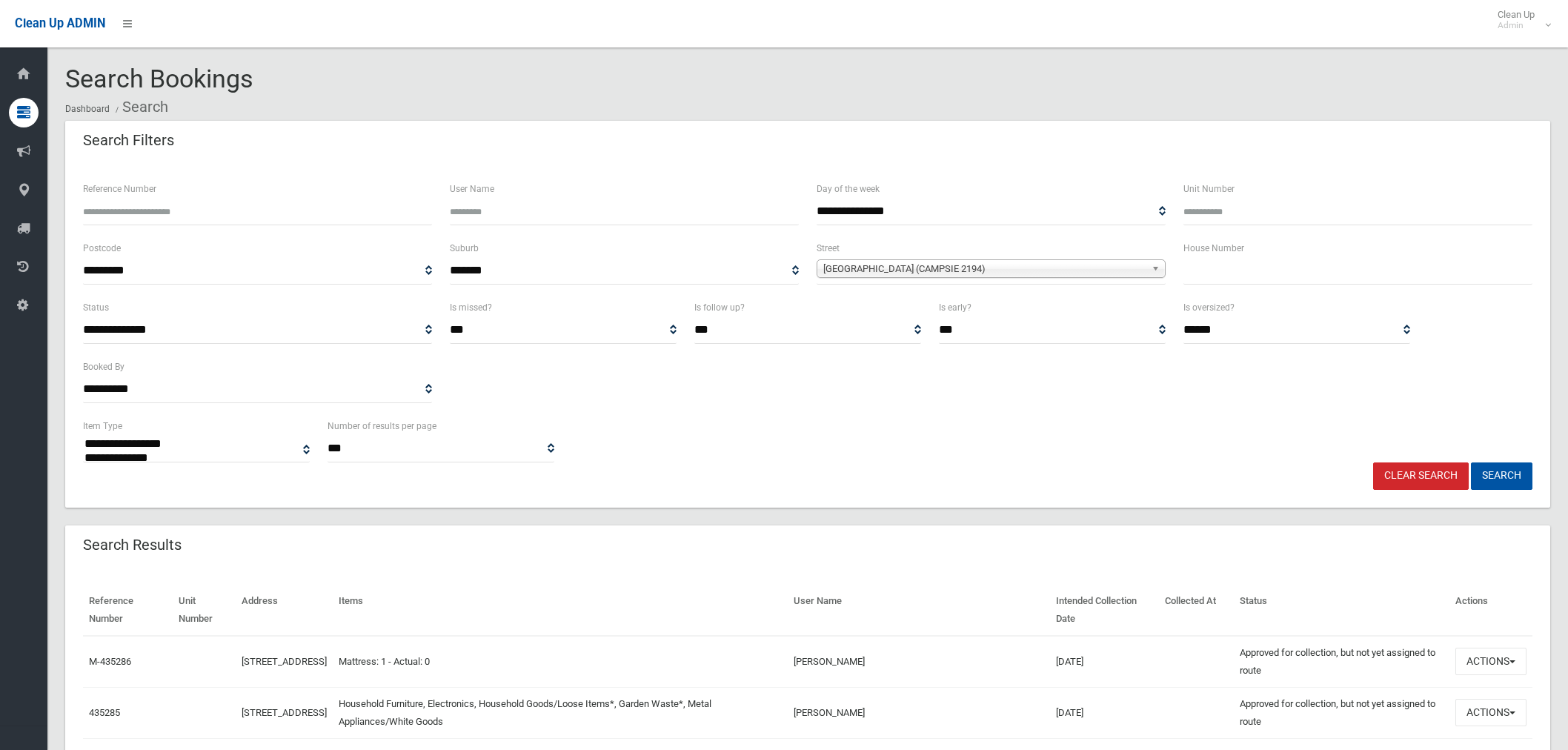
select select
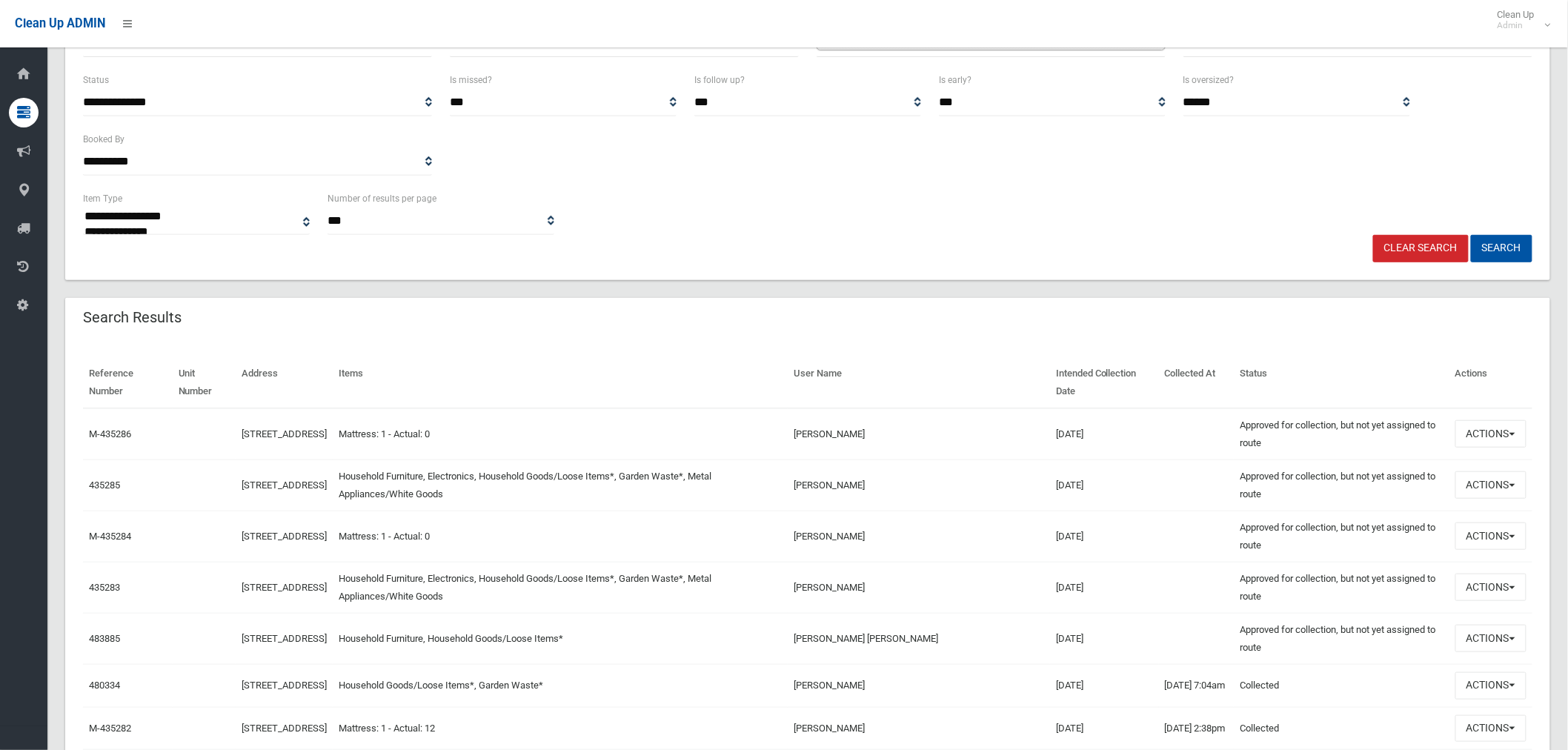
scroll to position [247, 0]
